Goal: Register for event/course

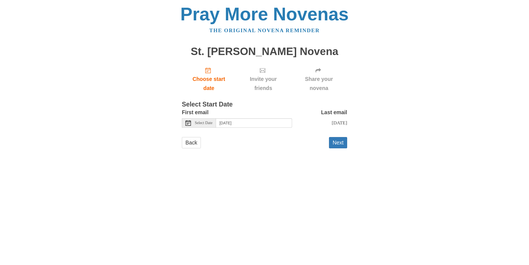
click at [203, 124] on span "Select Date" at bounding box center [204, 123] width 18 height 4
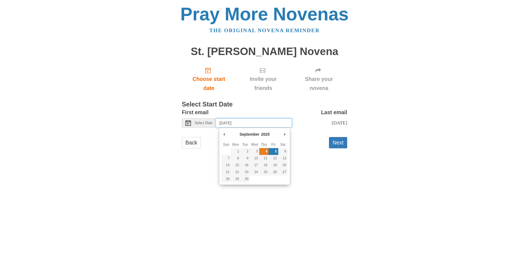
type input "[DATE]"
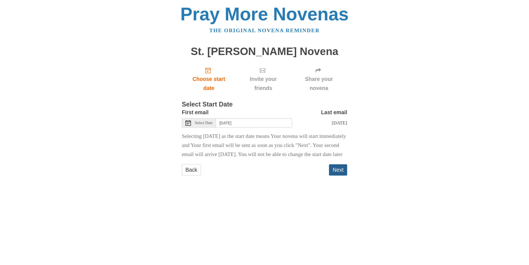
click at [338, 176] on button "Next" at bounding box center [338, 170] width 18 height 11
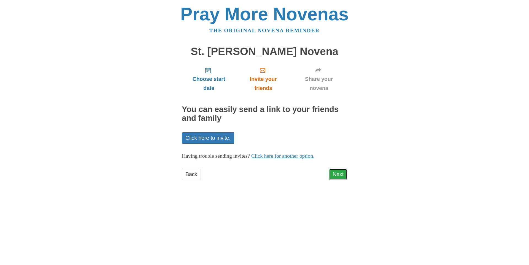
click at [335, 175] on link "Next" at bounding box center [338, 174] width 18 height 11
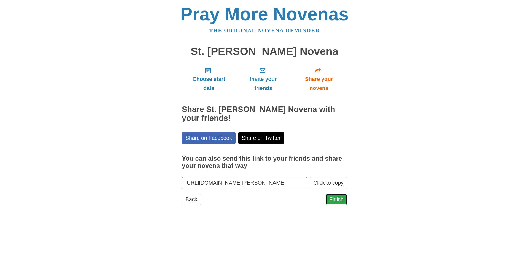
click at [337, 201] on link "Finish" at bounding box center [337, 199] width 22 height 11
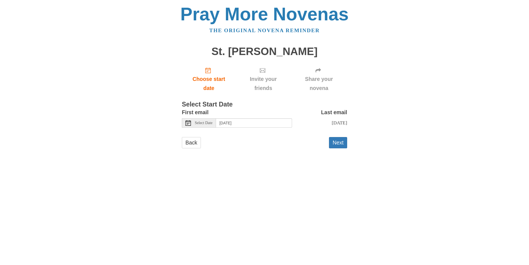
click at [186, 123] on icon at bounding box center [189, 123] width 6 height 6
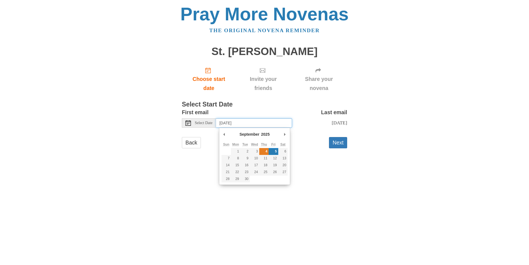
type input "[DATE]"
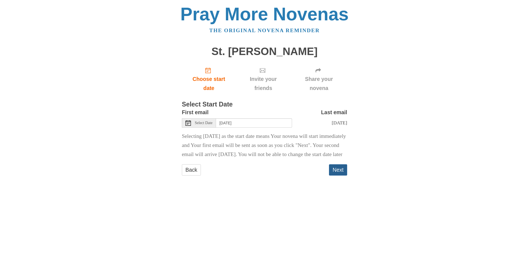
click at [334, 176] on button "Next" at bounding box center [338, 170] width 18 height 11
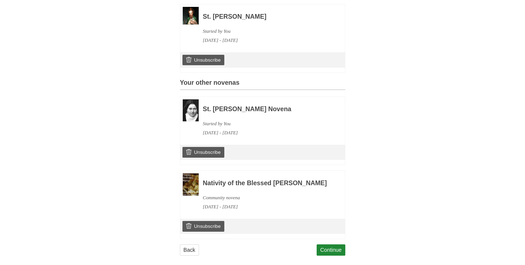
scroll to position [190, 0]
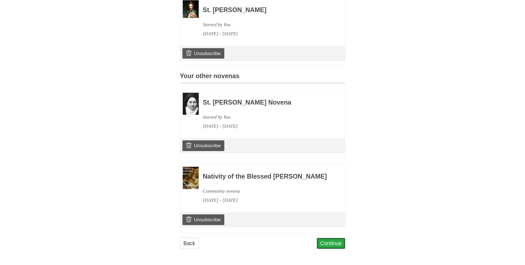
click at [326, 243] on link "Continue" at bounding box center [331, 243] width 29 height 11
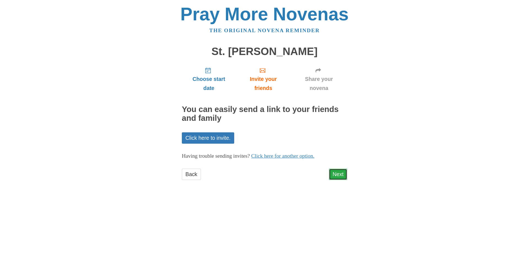
click at [335, 174] on link "Next" at bounding box center [338, 174] width 18 height 11
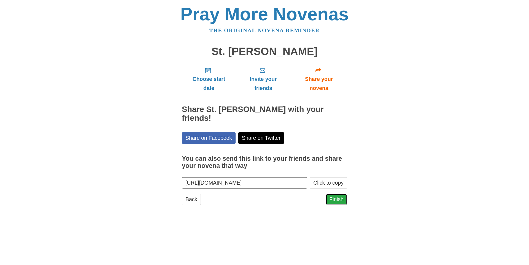
click at [335, 194] on link "Finish" at bounding box center [337, 199] width 22 height 11
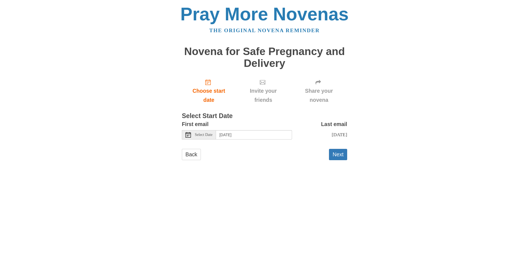
click at [206, 135] on span "Select Date" at bounding box center [204, 135] width 18 height 4
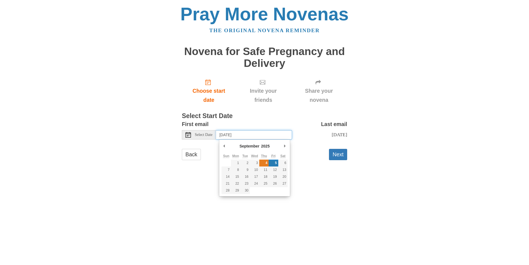
type input "[DATE]"
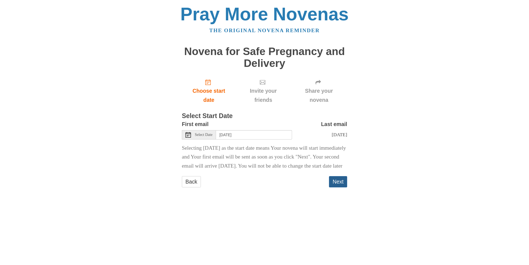
click at [335, 188] on button "Next" at bounding box center [338, 181] width 18 height 11
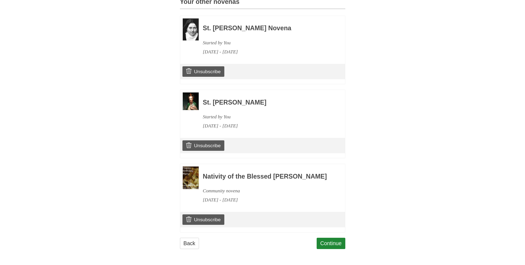
scroll to position [276, 0]
click at [199, 221] on link "Unsubscribe" at bounding box center [203, 220] width 42 height 10
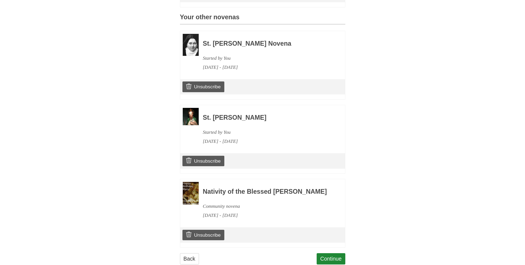
scroll to position [302, 0]
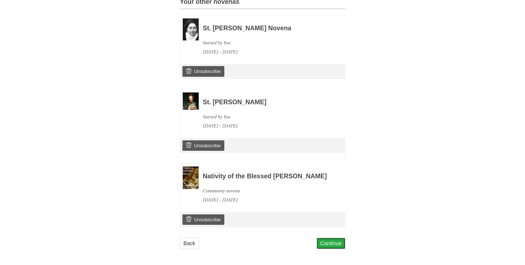
click at [327, 246] on link "Continue" at bounding box center [331, 243] width 29 height 11
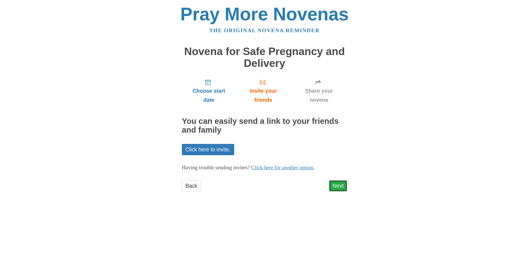
click at [336, 187] on link "Next" at bounding box center [338, 186] width 18 height 11
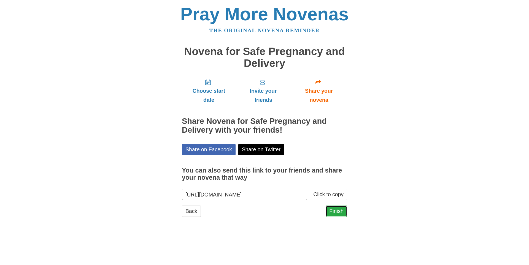
click at [335, 214] on link "Finish" at bounding box center [337, 211] width 22 height 11
